Goal: Task Accomplishment & Management: Manage account settings

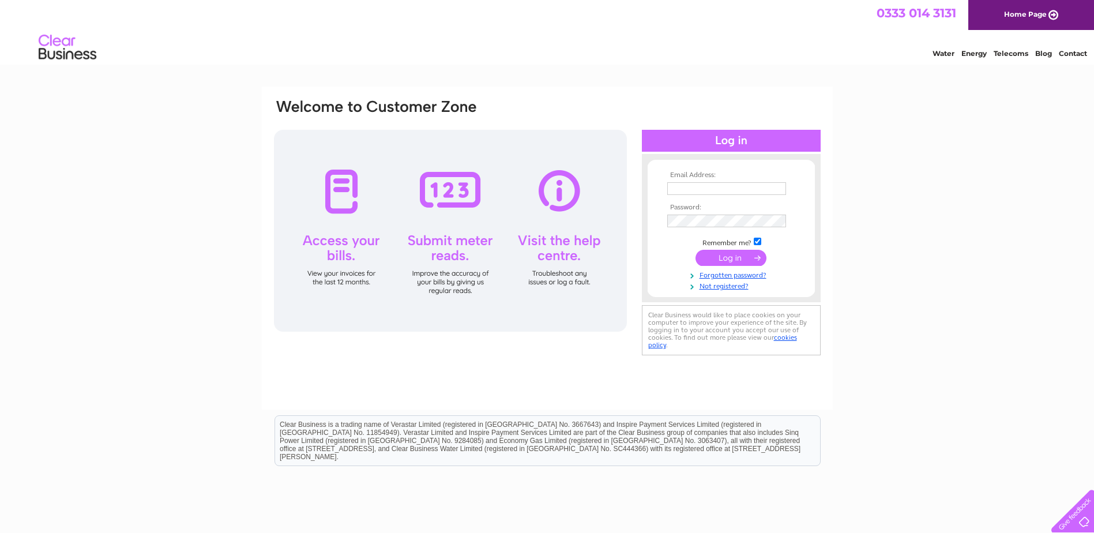
type input "[EMAIL_ADDRESS][DOMAIN_NAME]"
click at [741, 253] on input "submit" at bounding box center [731, 258] width 71 height 16
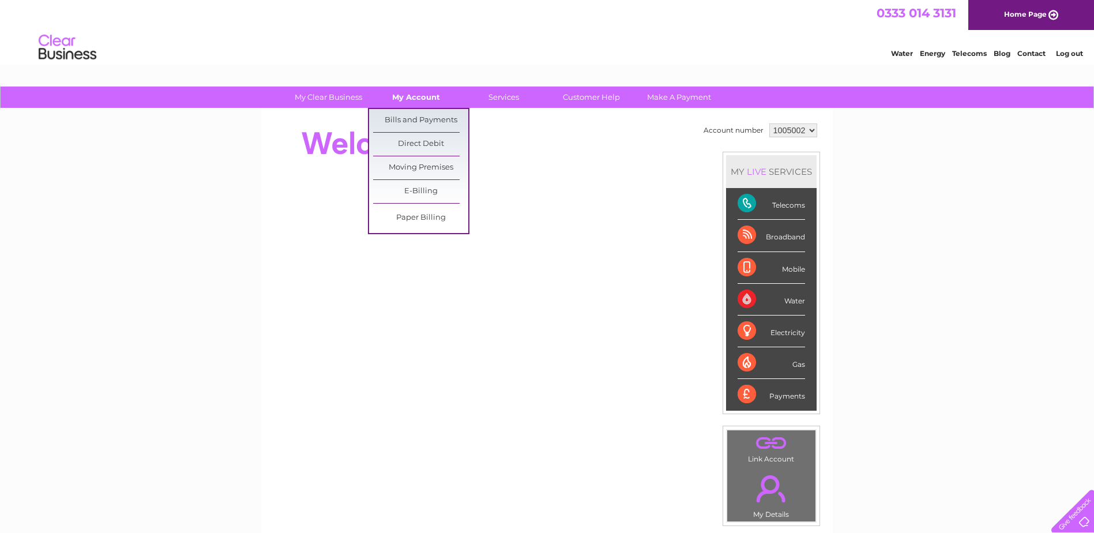
click at [403, 100] on link "My Account" at bounding box center [416, 97] width 95 height 21
click at [406, 118] on link "Bills and Payments" at bounding box center [420, 120] width 95 height 23
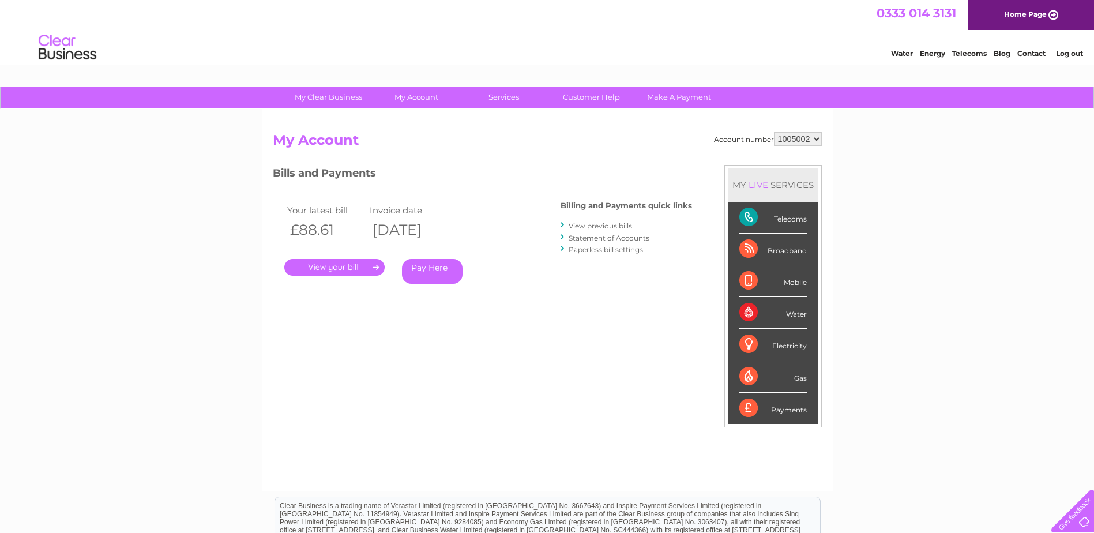
click at [337, 265] on link "." at bounding box center [334, 267] width 100 height 17
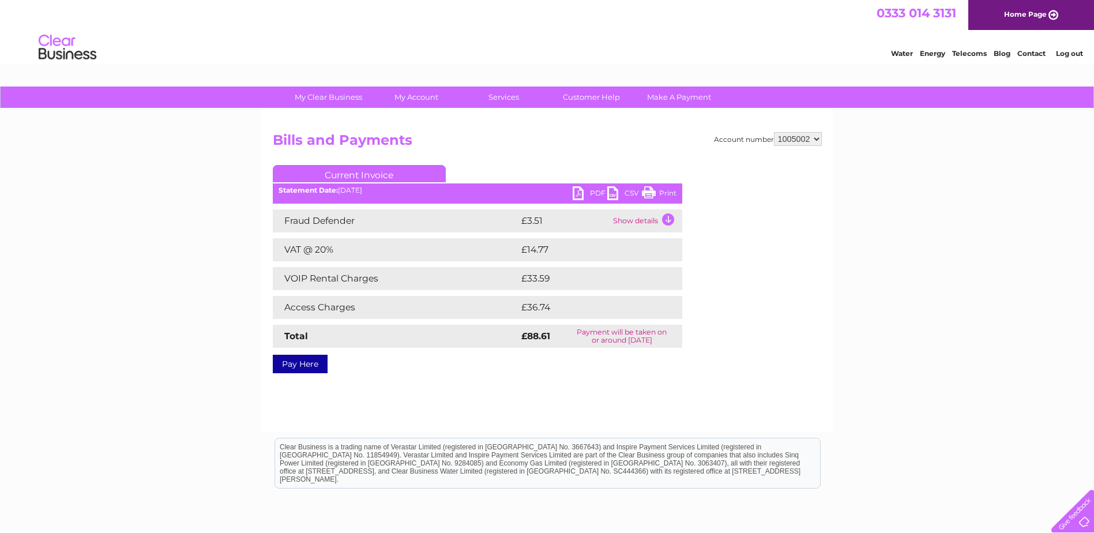
click at [585, 194] on link "PDF" at bounding box center [590, 194] width 35 height 17
click at [579, 197] on link "PDF" at bounding box center [590, 194] width 35 height 17
